Goal: Information Seeking & Learning: Learn about a topic

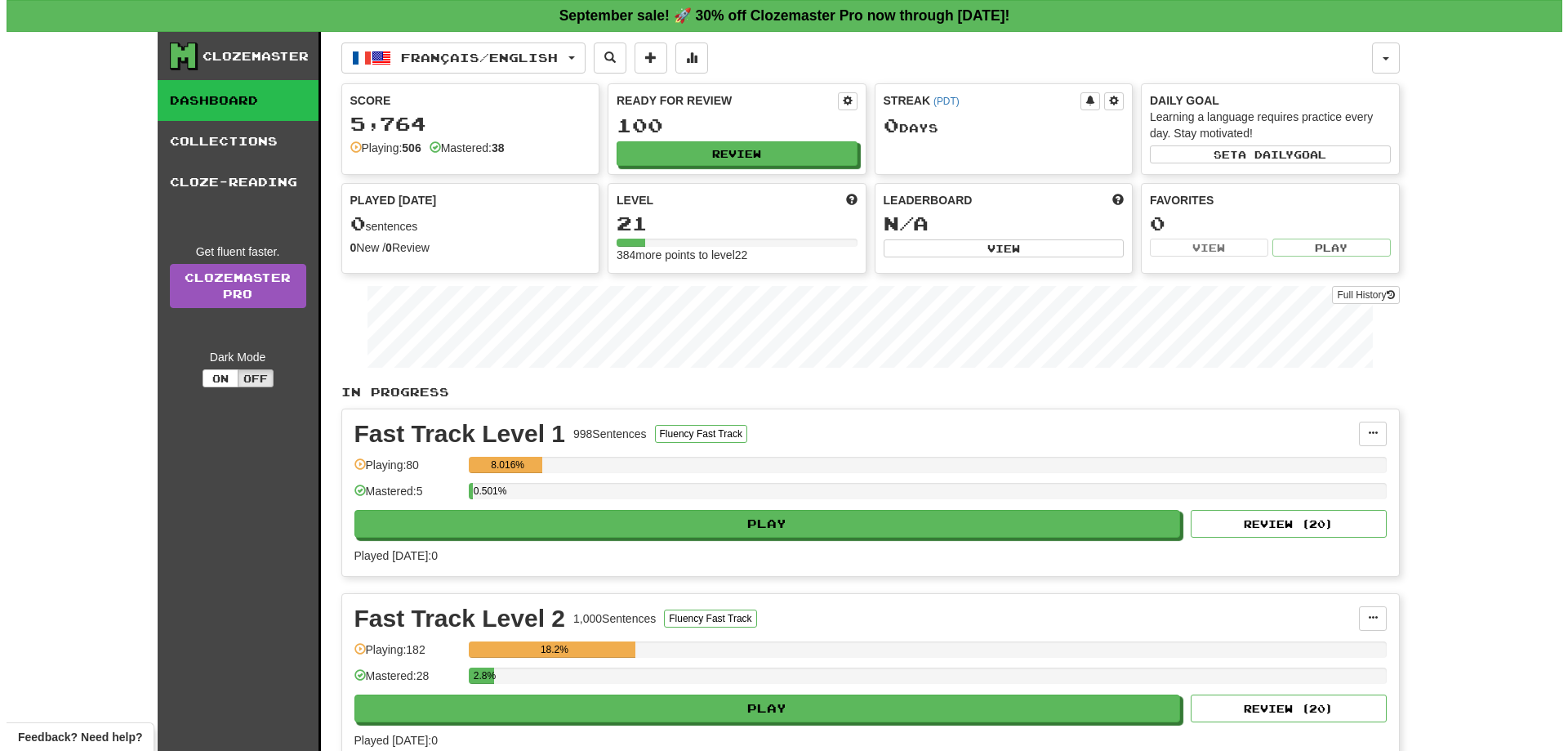
scroll to position [81, 0]
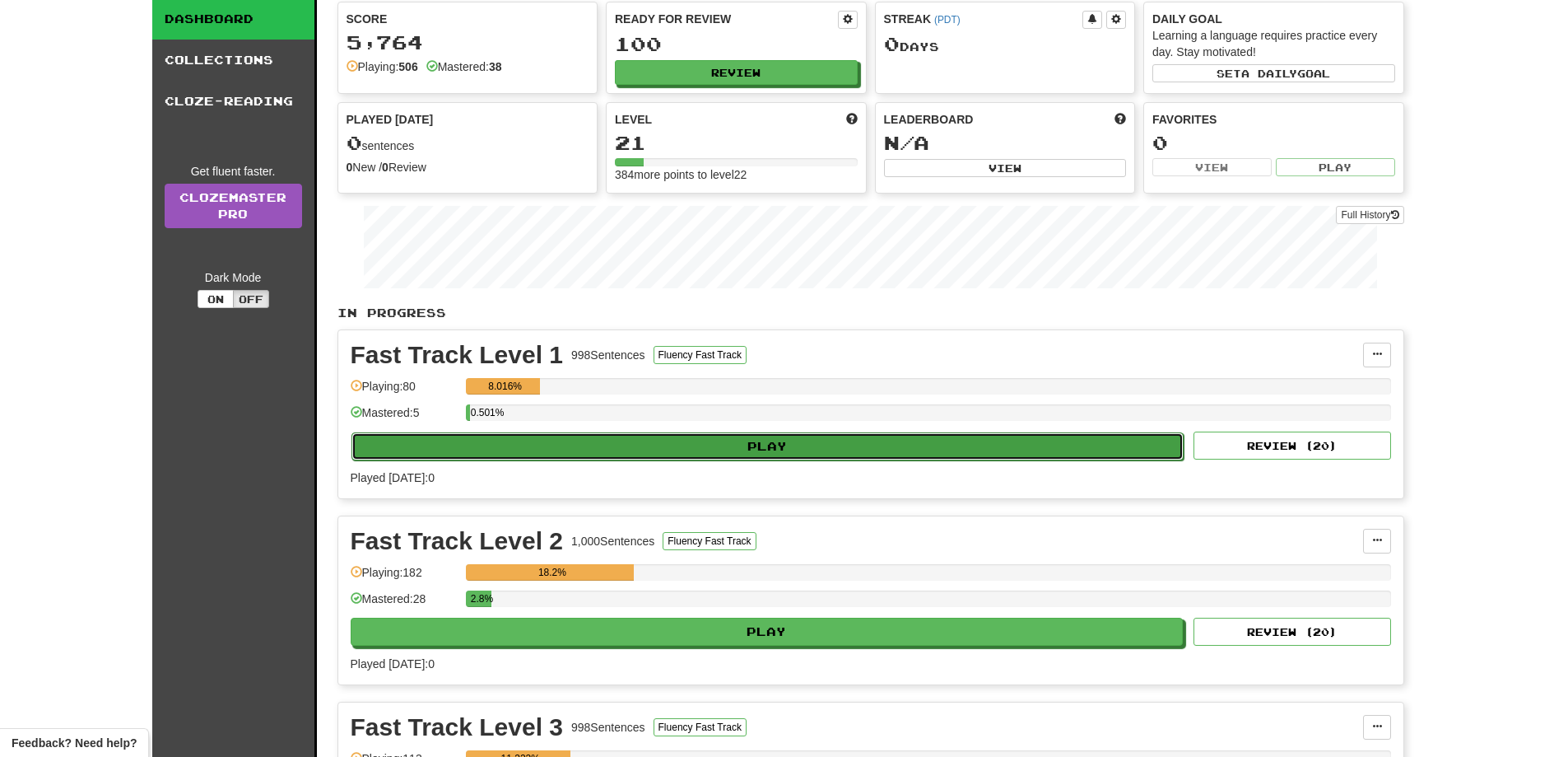
click at [783, 442] on button "Play" at bounding box center [768, 446] width 833 height 28
select select "**"
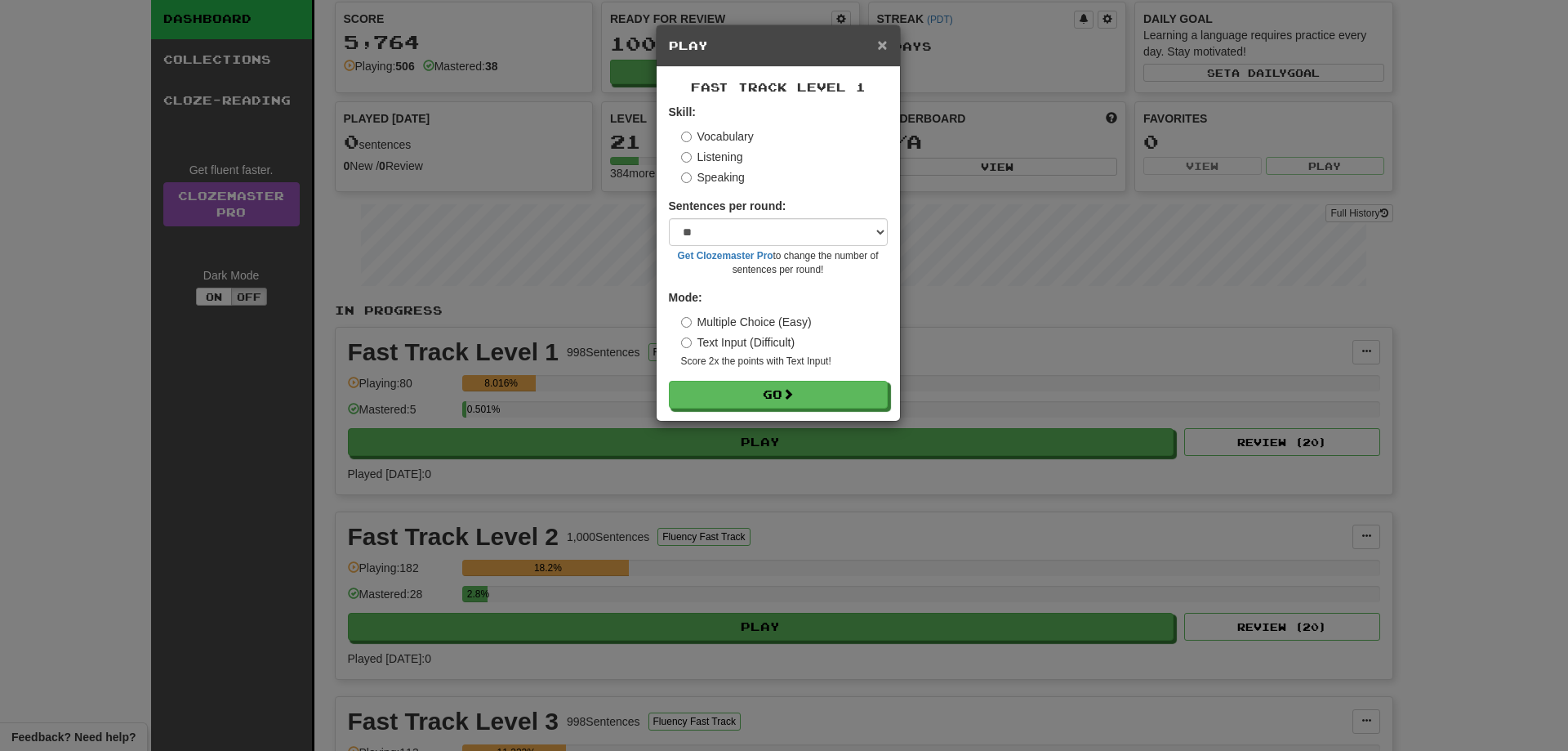
click at [883, 47] on span "×" at bounding box center [882, 44] width 10 height 19
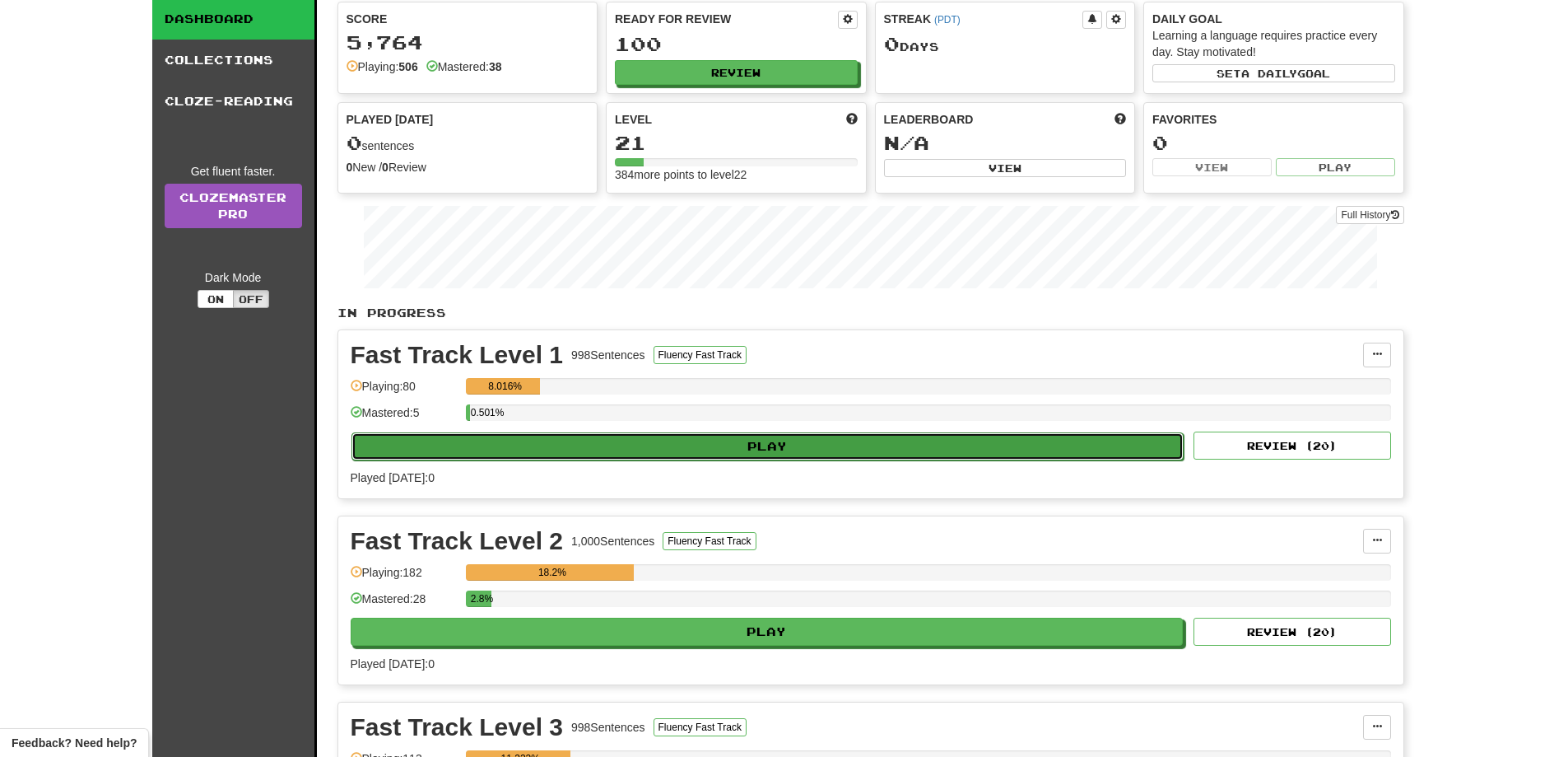
click at [757, 451] on button "Play" at bounding box center [768, 446] width 833 height 28
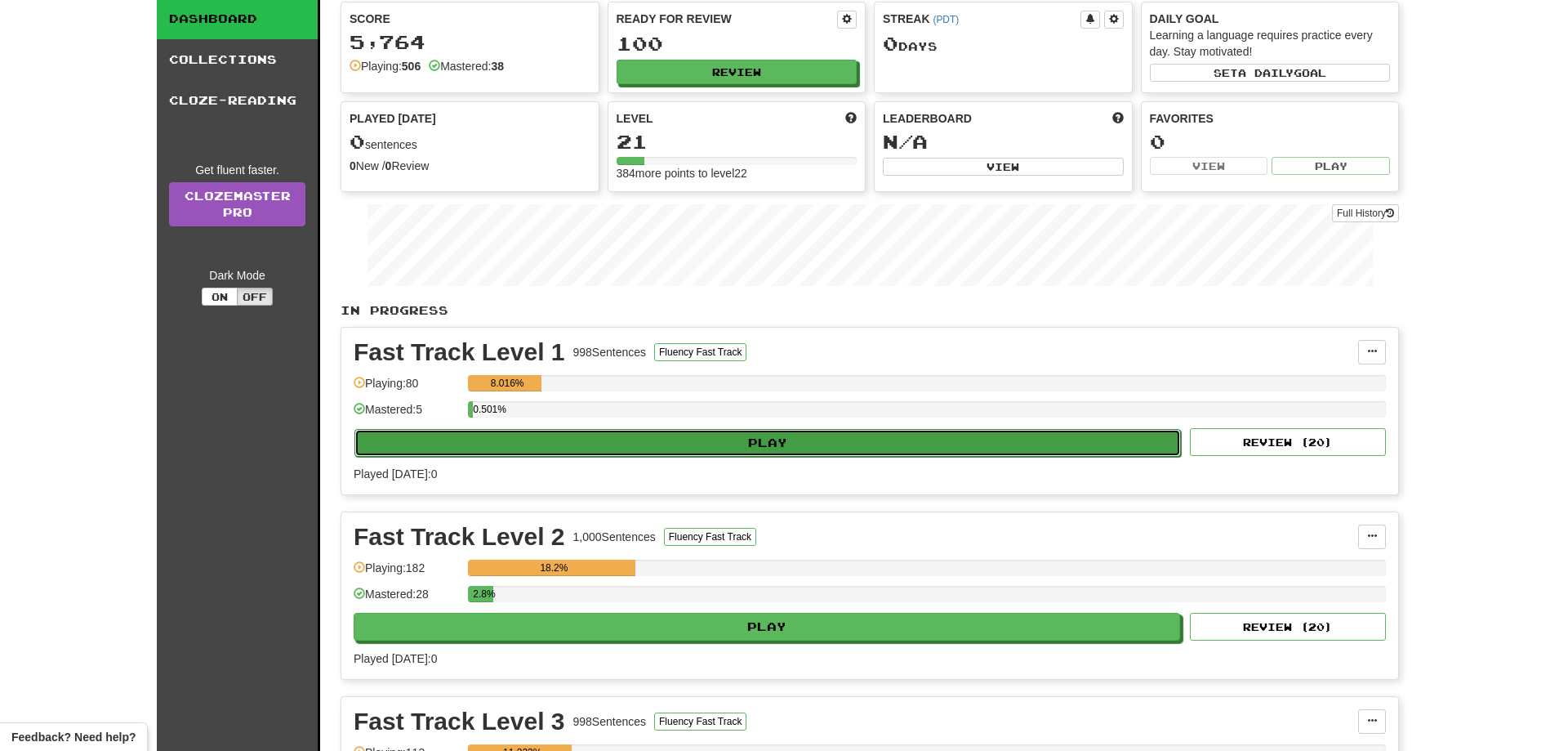
select select "**"
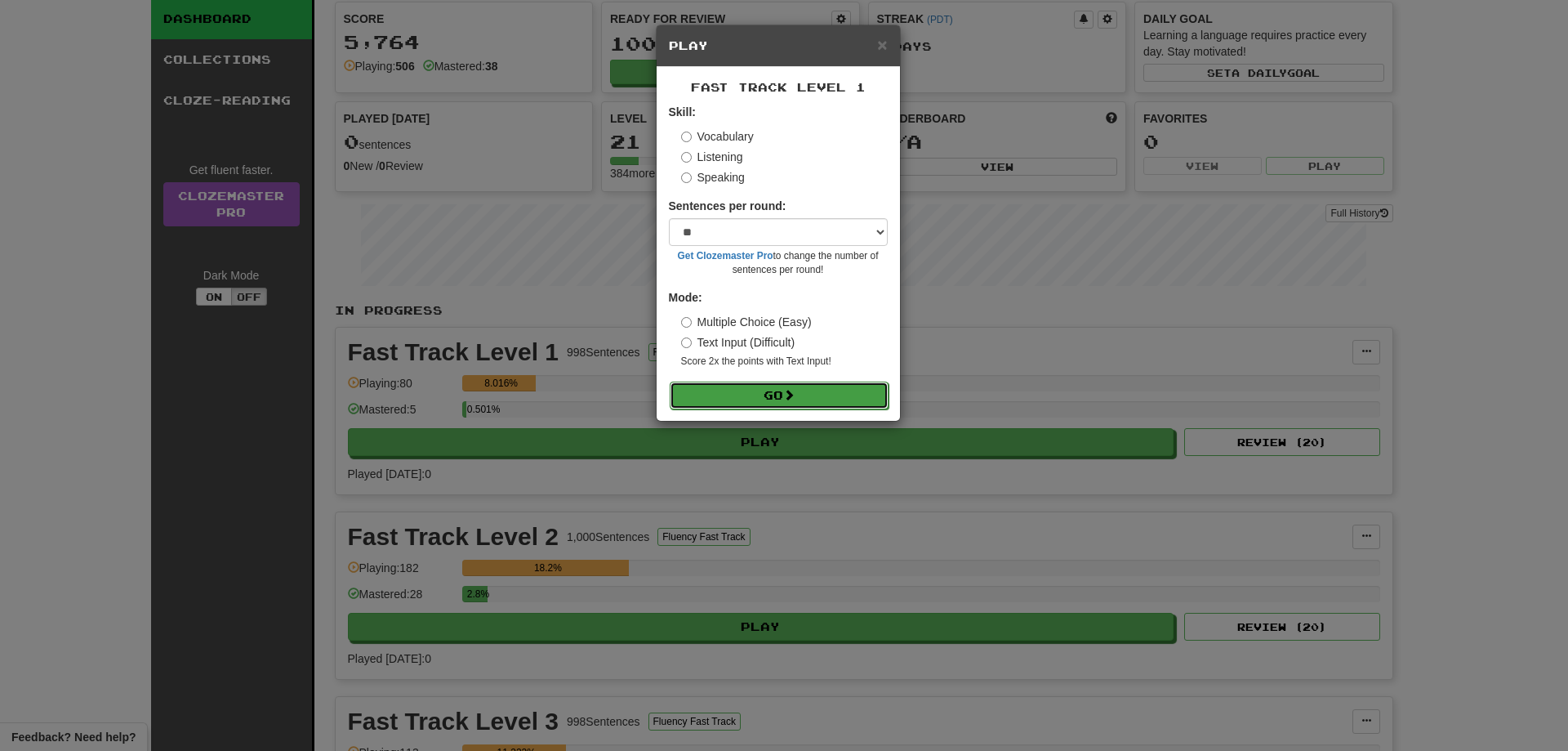
click at [754, 392] on button "Go" at bounding box center [779, 395] width 218 height 28
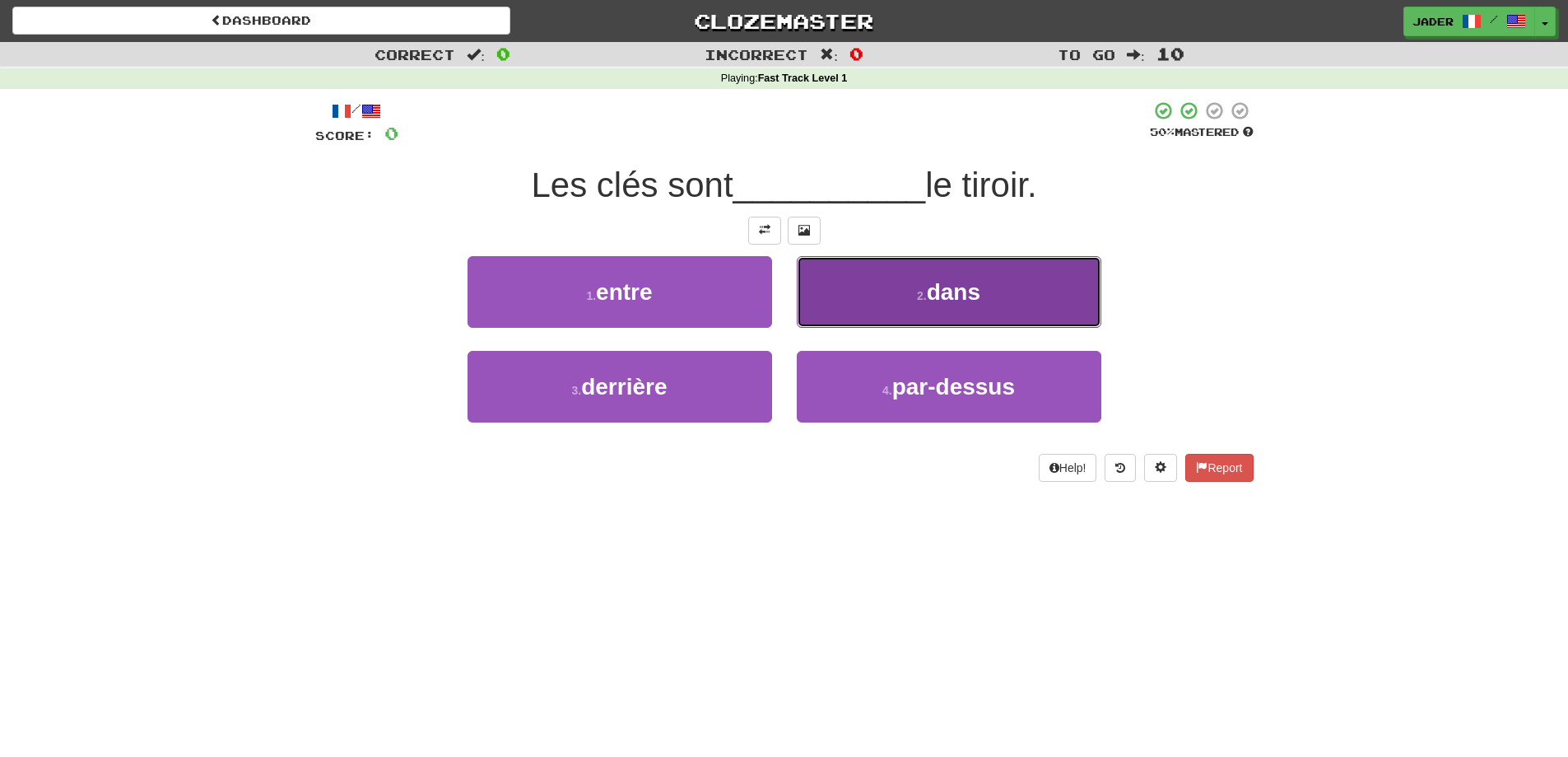
click at [1005, 290] on button "2 . dans" at bounding box center [949, 291] width 305 height 72
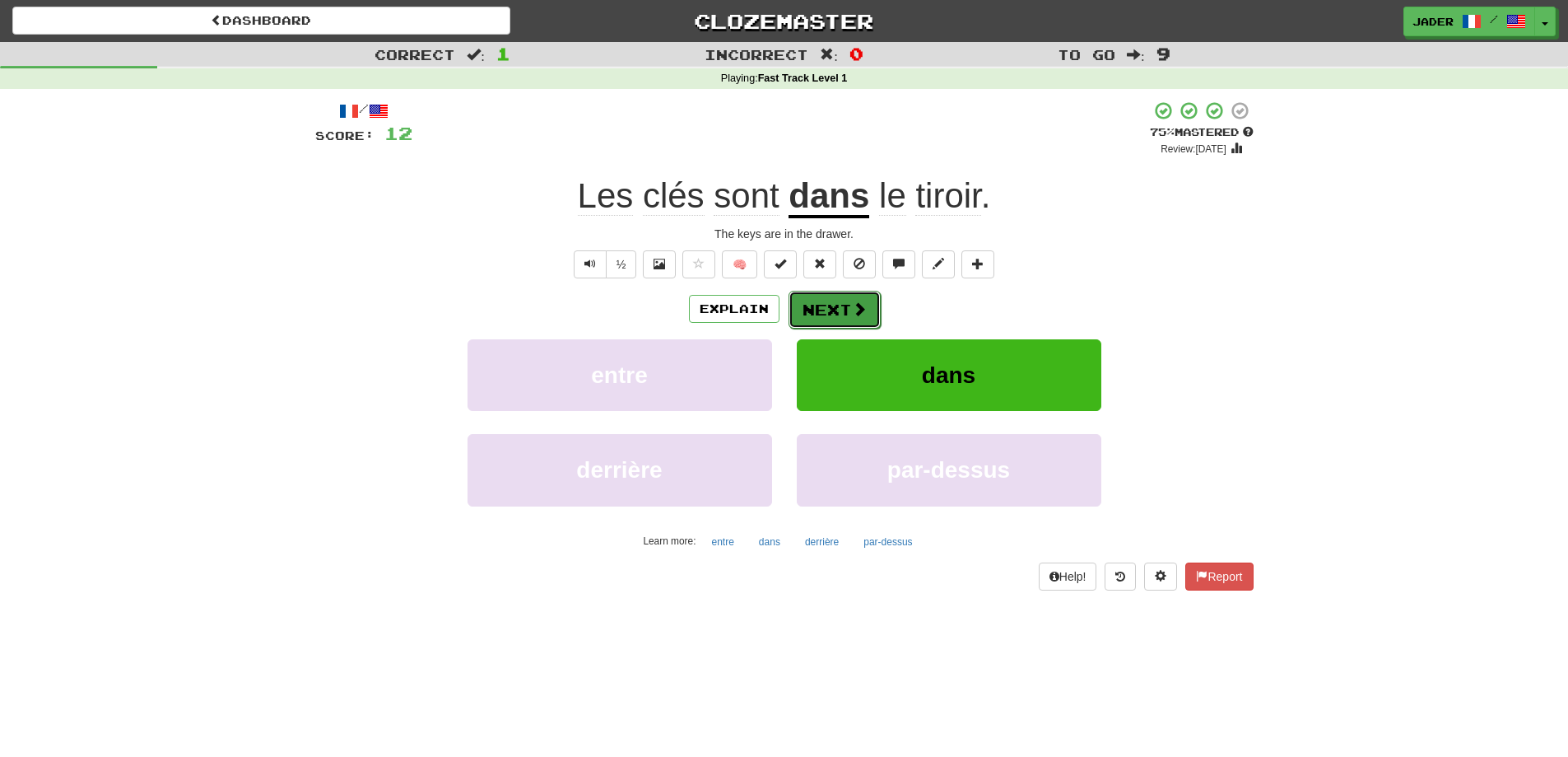
click at [829, 309] on button "Next" at bounding box center [834, 309] width 92 height 38
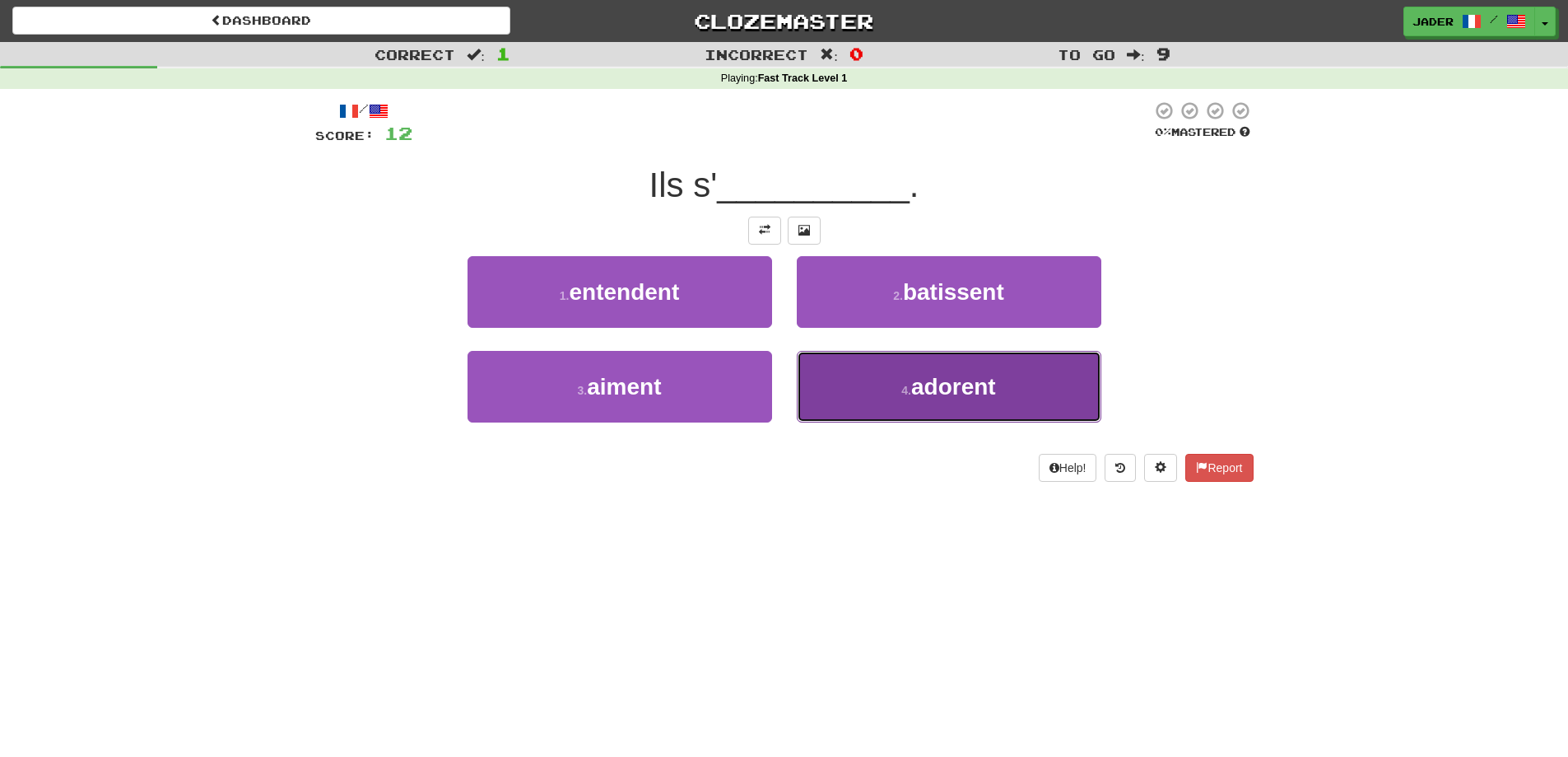
click at [891, 374] on button "4 . adorent" at bounding box center [949, 386] width 305 height 72
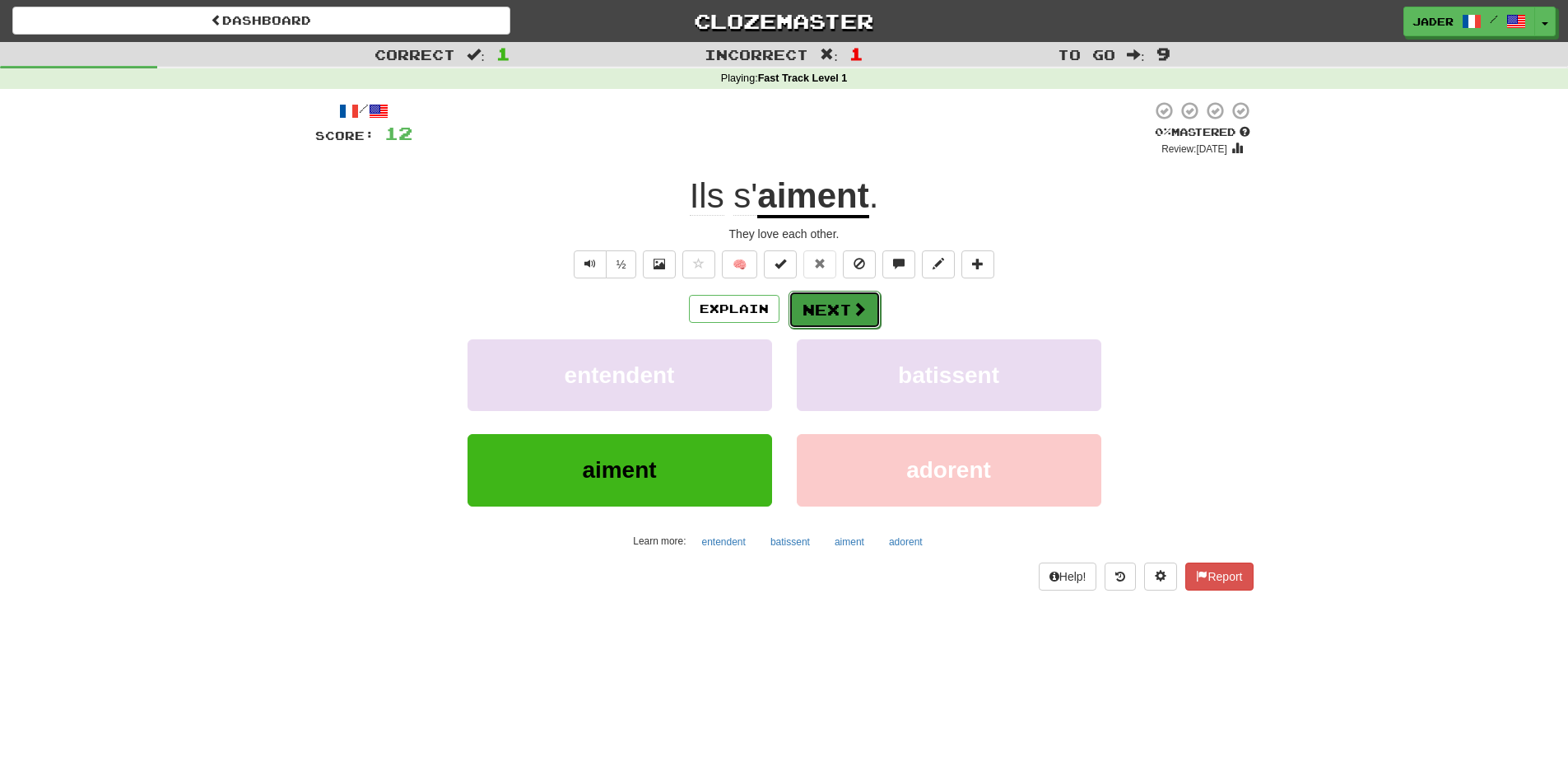
click at [821, 309] on button "Next" at bounding box center [834, 309] width 92 height 38
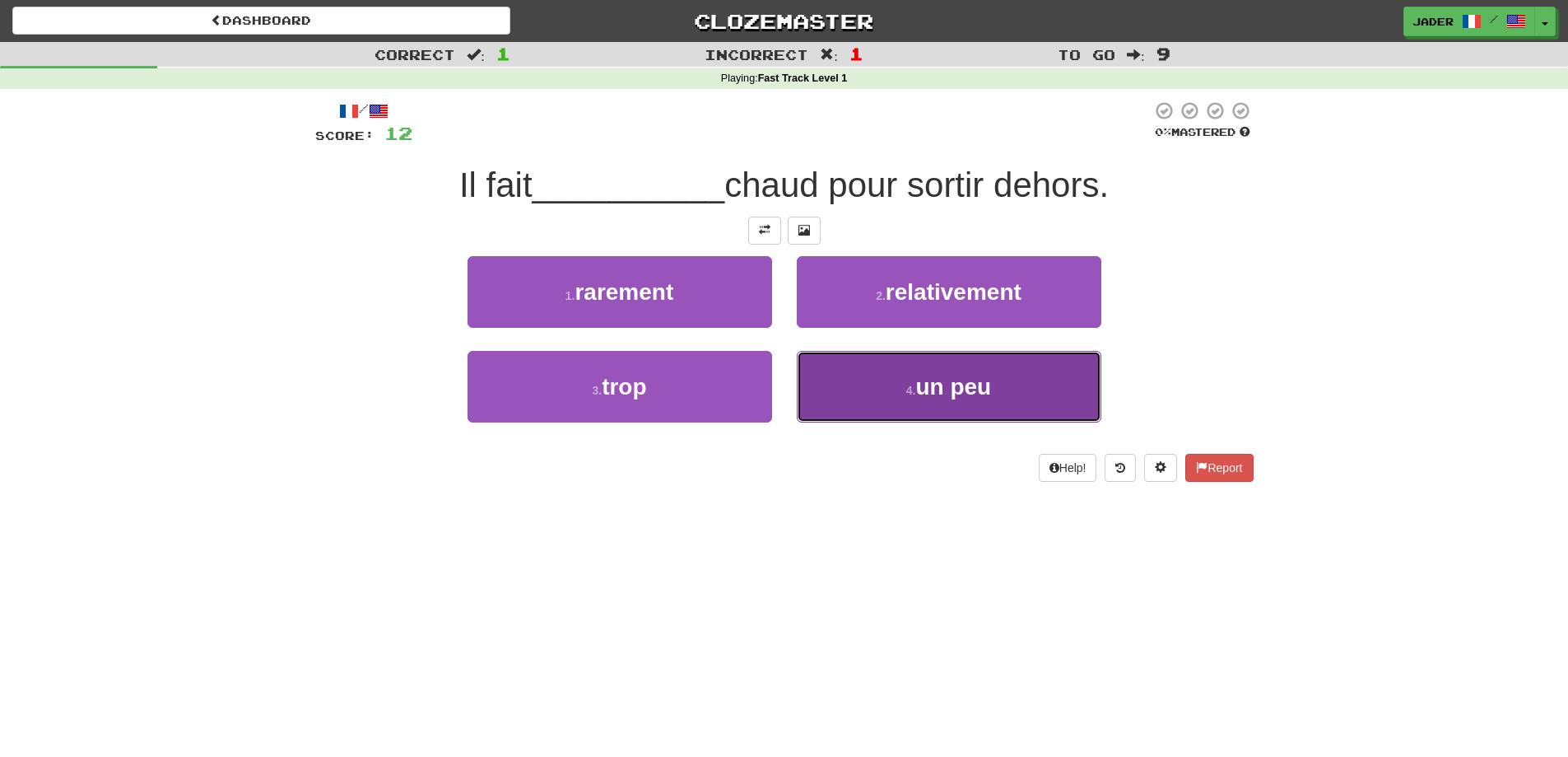
click at [903, 389] on button "4 . un peu" at bounding box center [949, 386] width 305 height 72
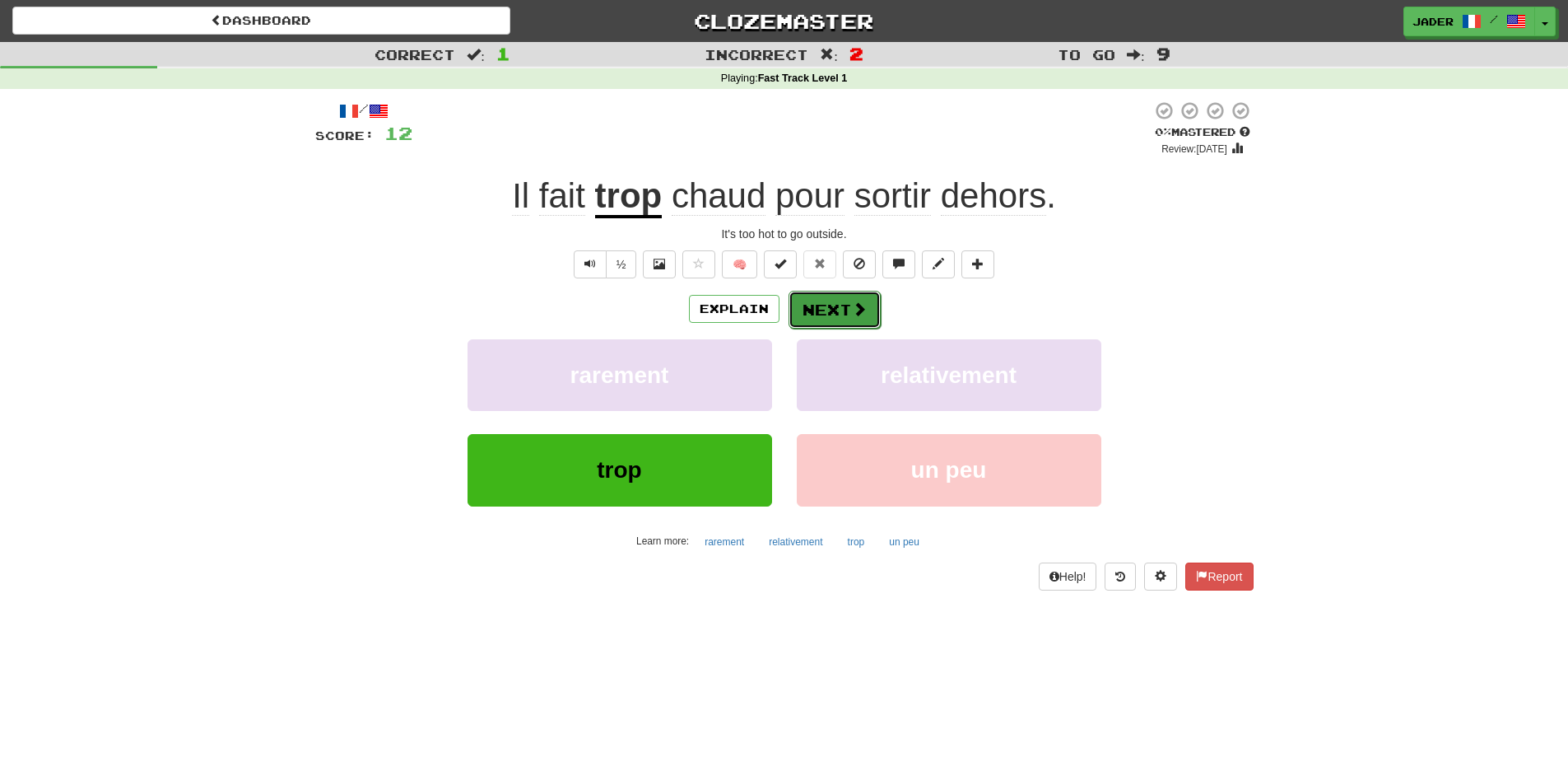
click at [817, 312] on button "Next" at bounding box center [834, 309] width 92 height 38
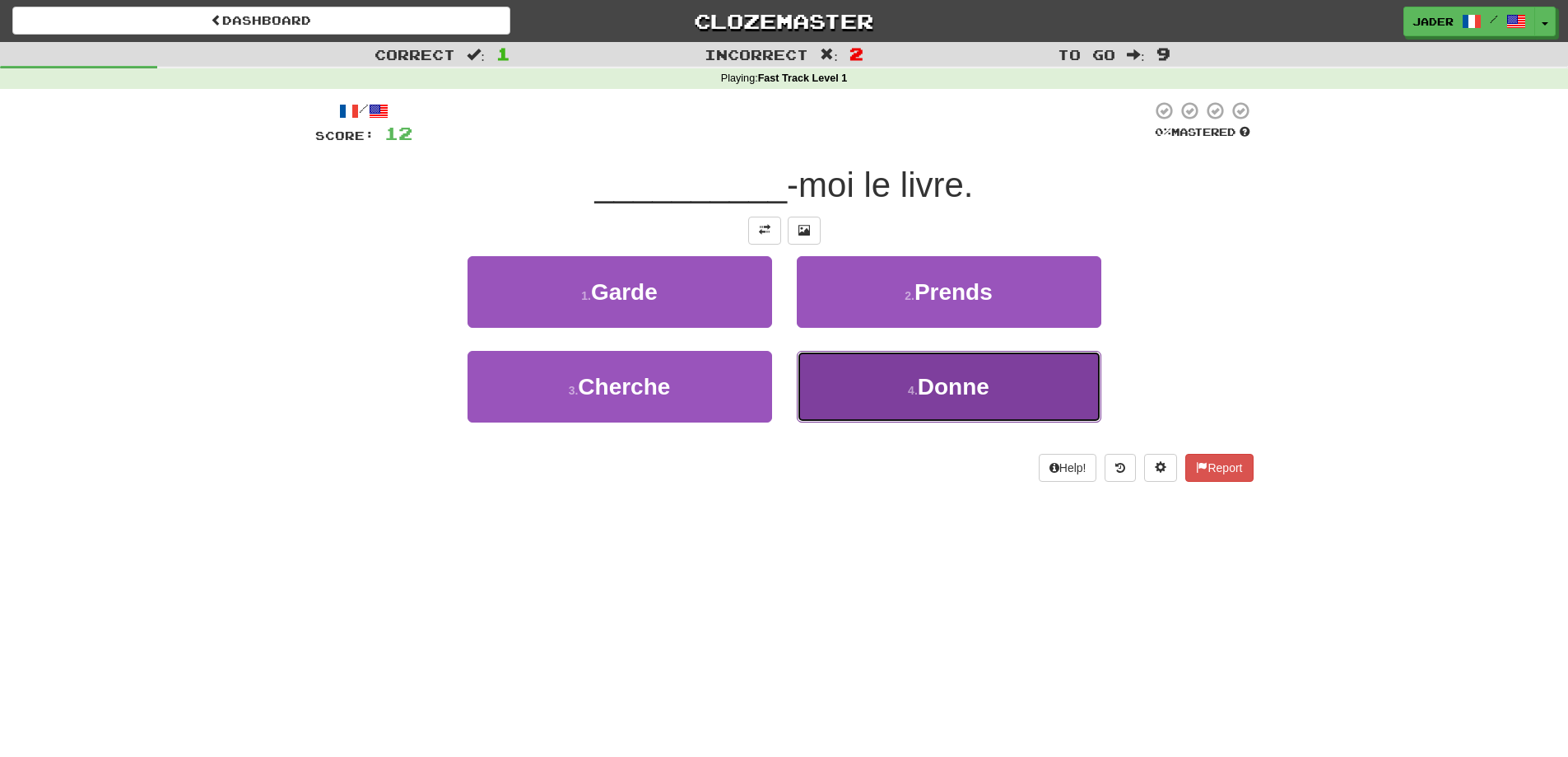
click at [929, 385] on span "Donne" at bounding box center [953, 387] width 72 height 25
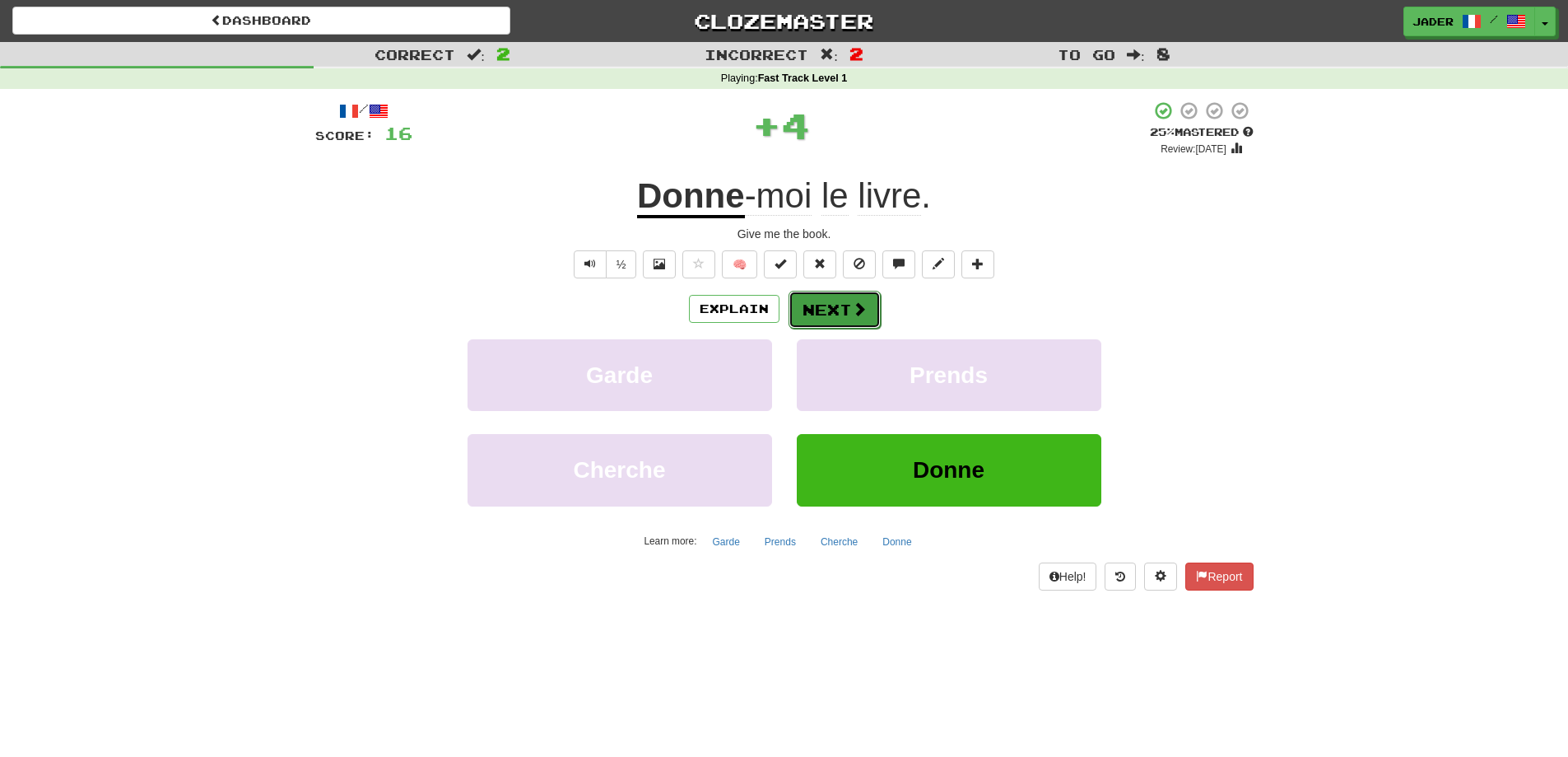
click at [839, 298] on button "Next" at bounding box center [834, 309] width 92 height 38
